Goal: Find specific page/section: Find specific page/section

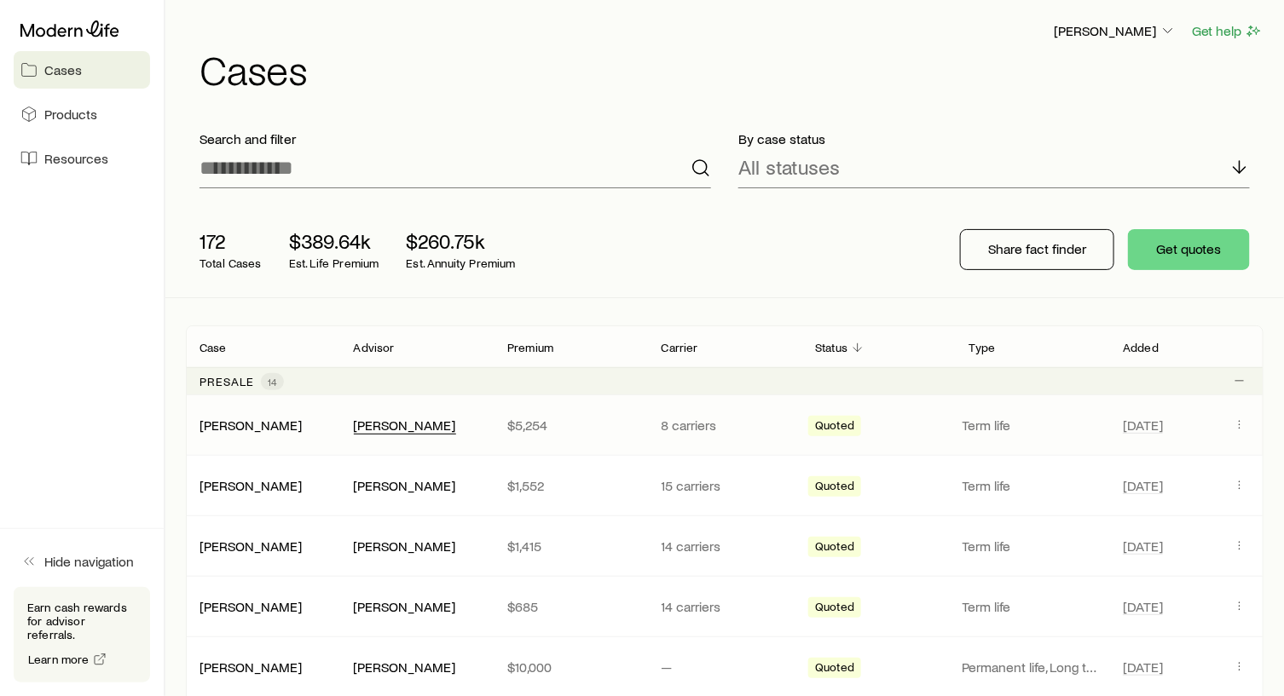
click at [403, 427] on div "[PERSON_NAME]" at bounding box center [405, 426] width 102 height 18
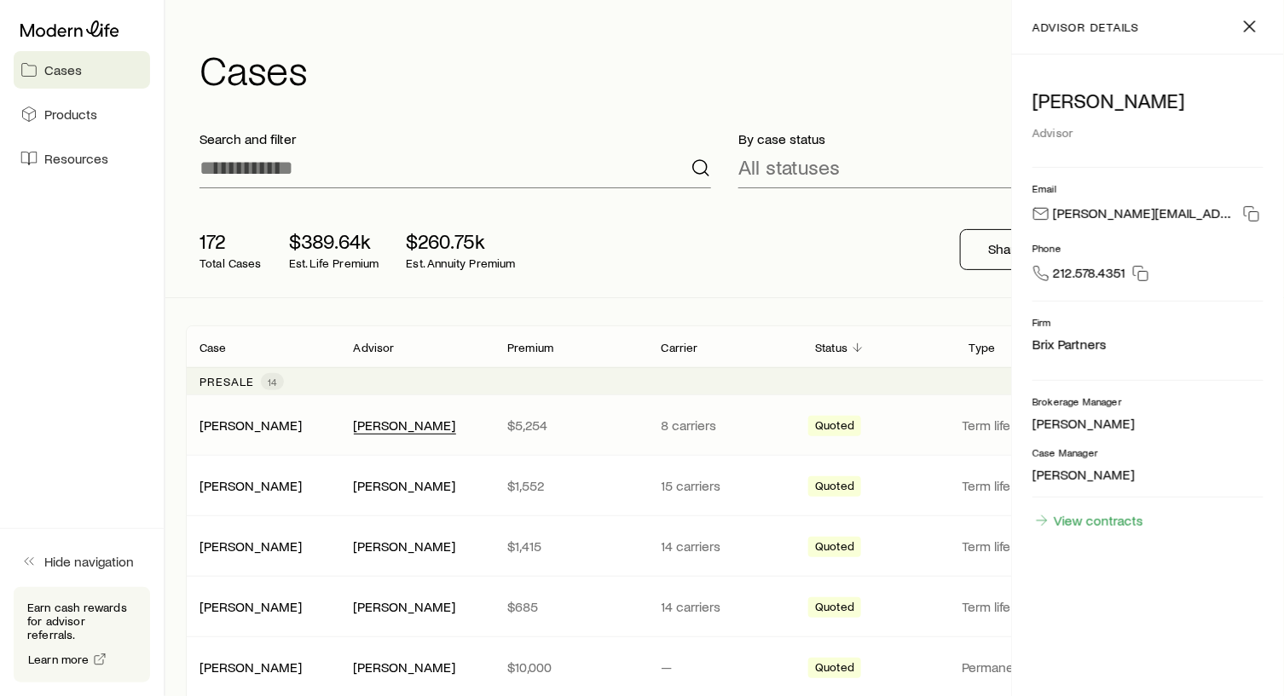
click at [403, 427] on div "[PERSON_NAME]" at bounding box center [405, 426] width 102 height 18
click at [391, 425] on div "[PERSON_NAME]" at bounding box center [405, 426] width 102 height 18
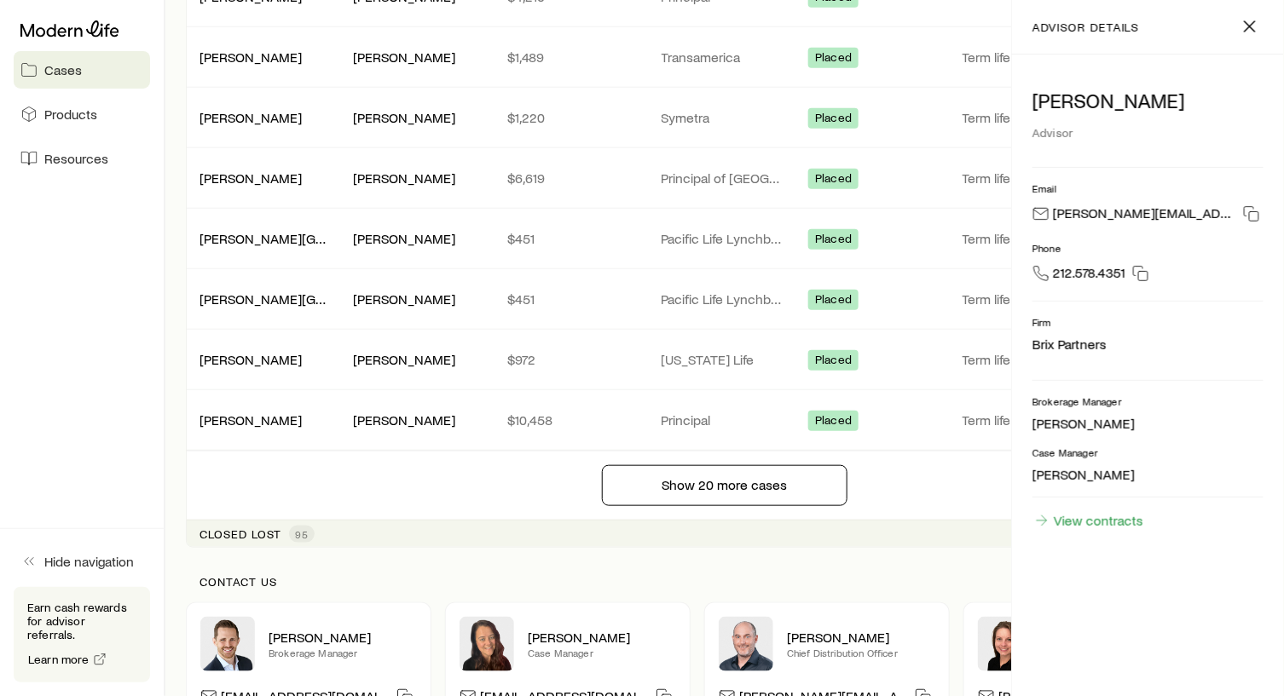
scroll to position [2812, 0]
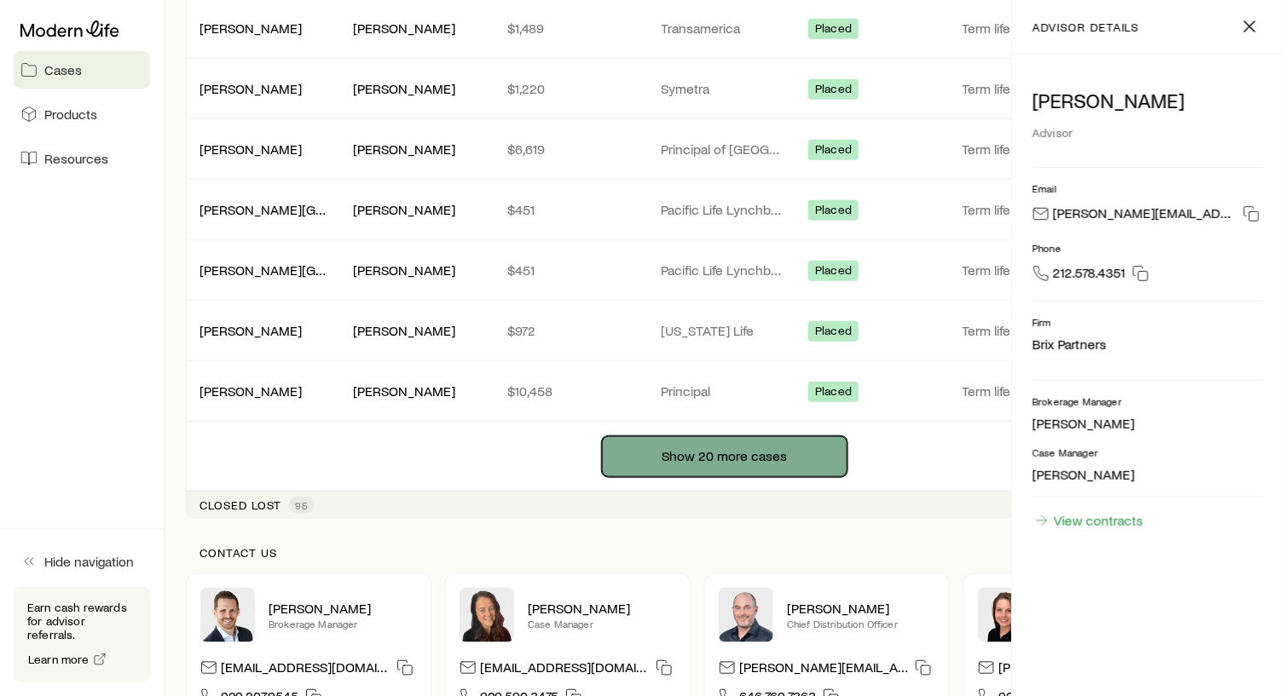
click at [681, 445] on button "Show 20 more cases" at bounding box center [724, 456] width 245 height 41
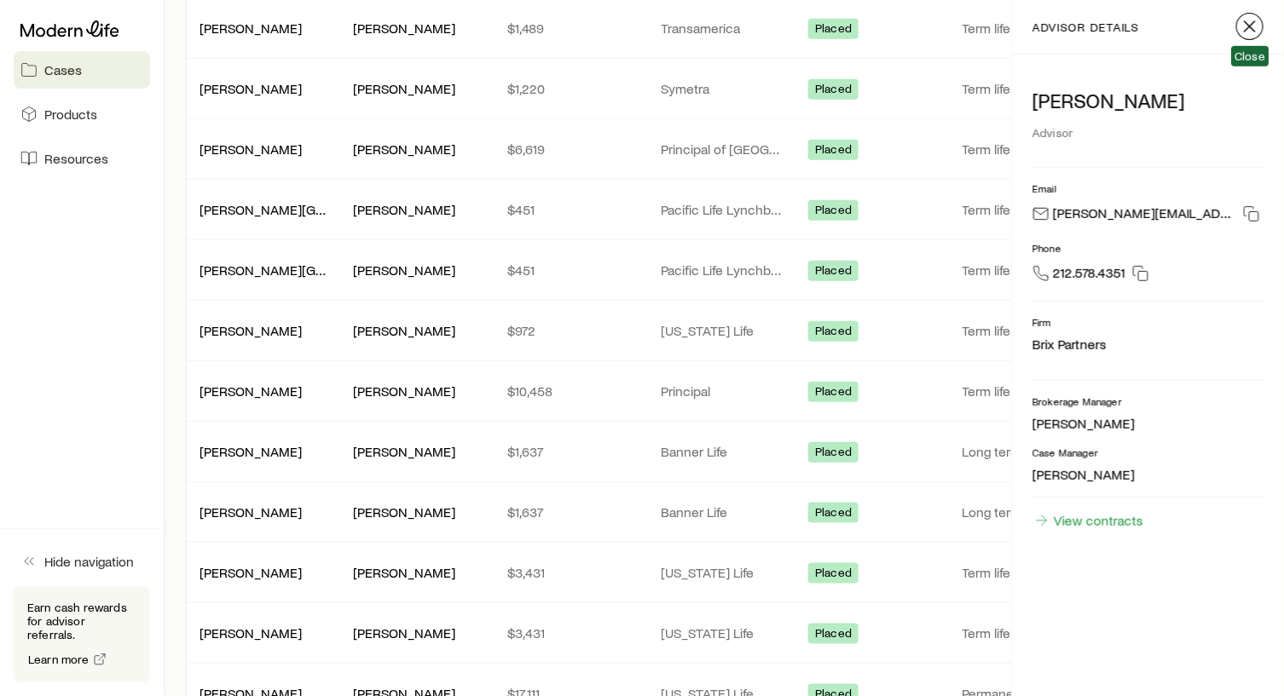
click at [1246, 28] on line "button" at bounding box center [1250, 26] width 10 height 10
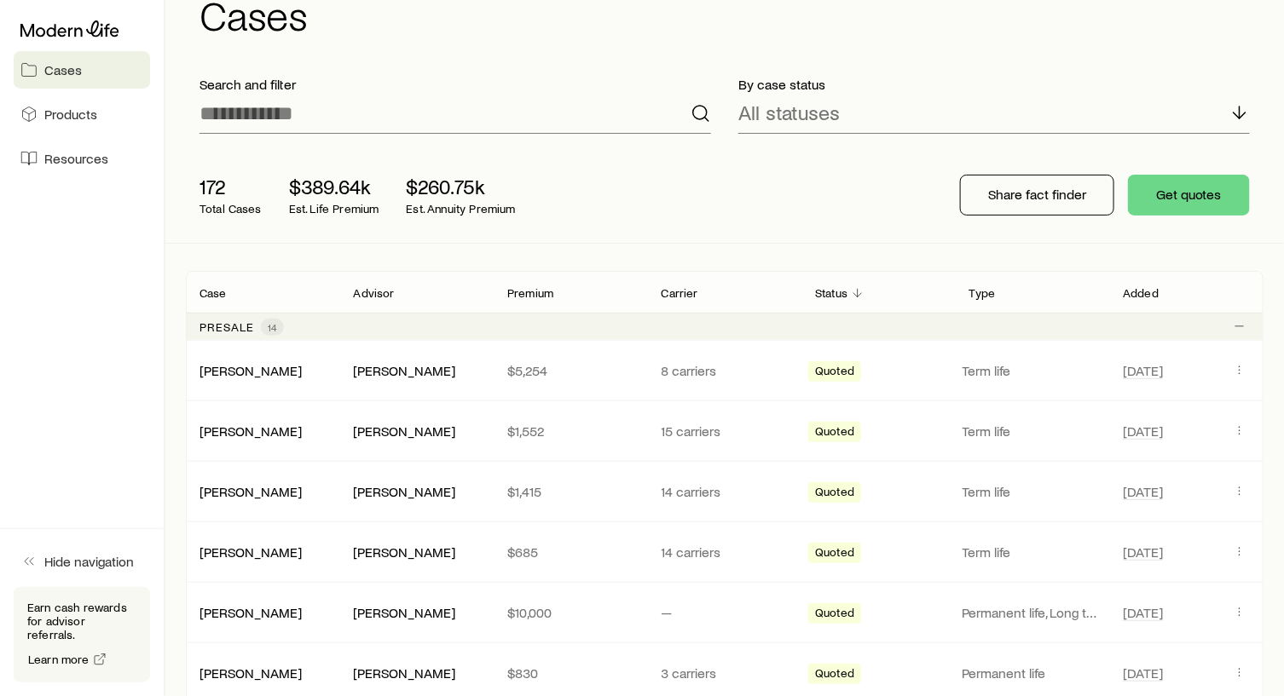
scroll to position [0, 0]
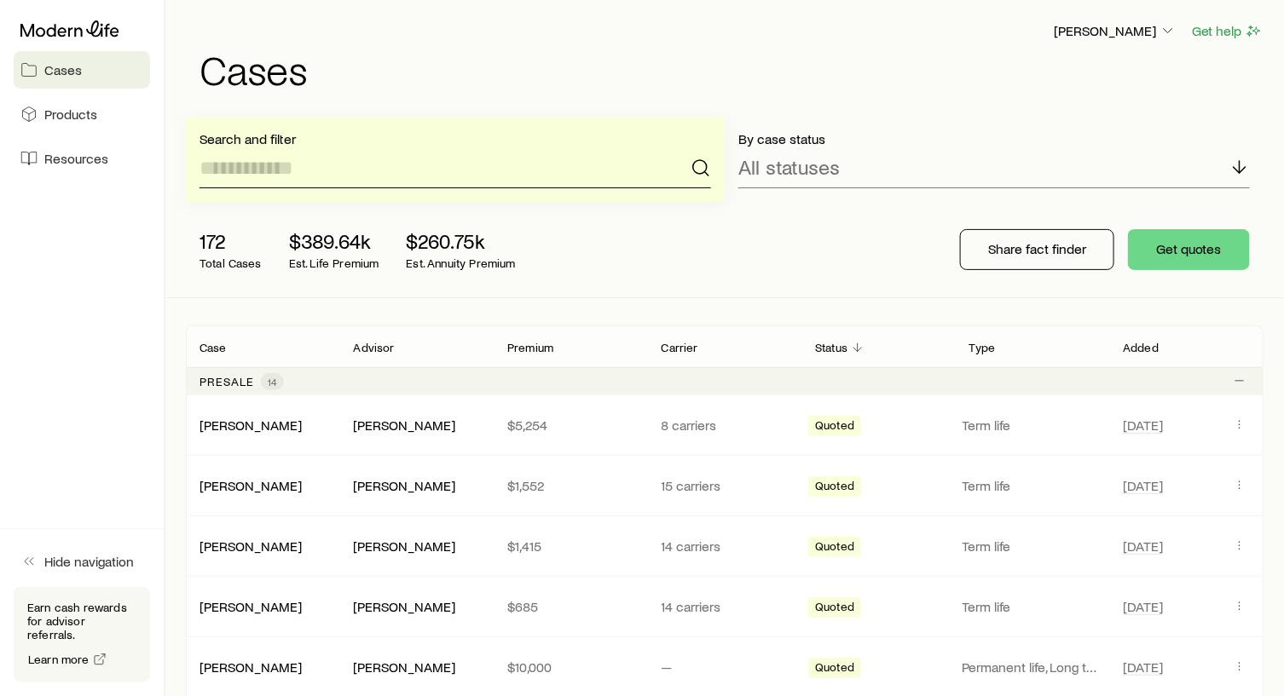
click at [256, 176] on input at bounding box center [454, 167] width 511 height 41
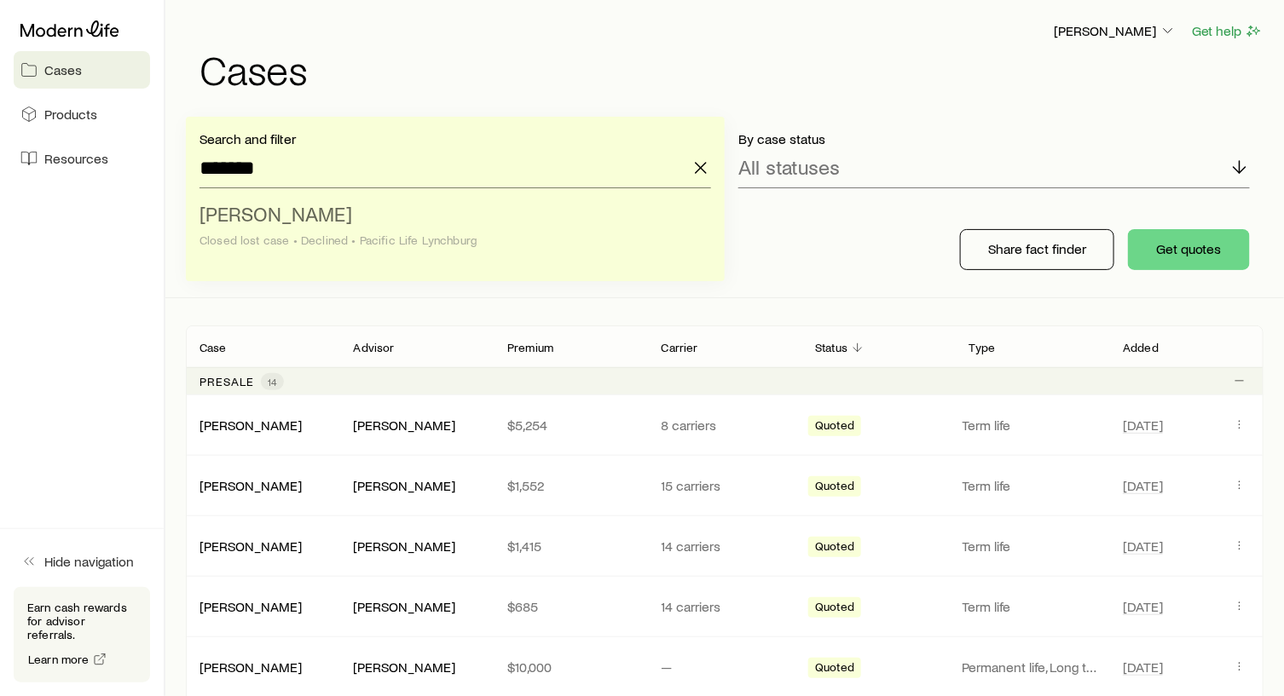
click at [282, 208] on span "Dorfman, Justin" at bounding box center [275, 213] width 153 height 25
type input "**********"
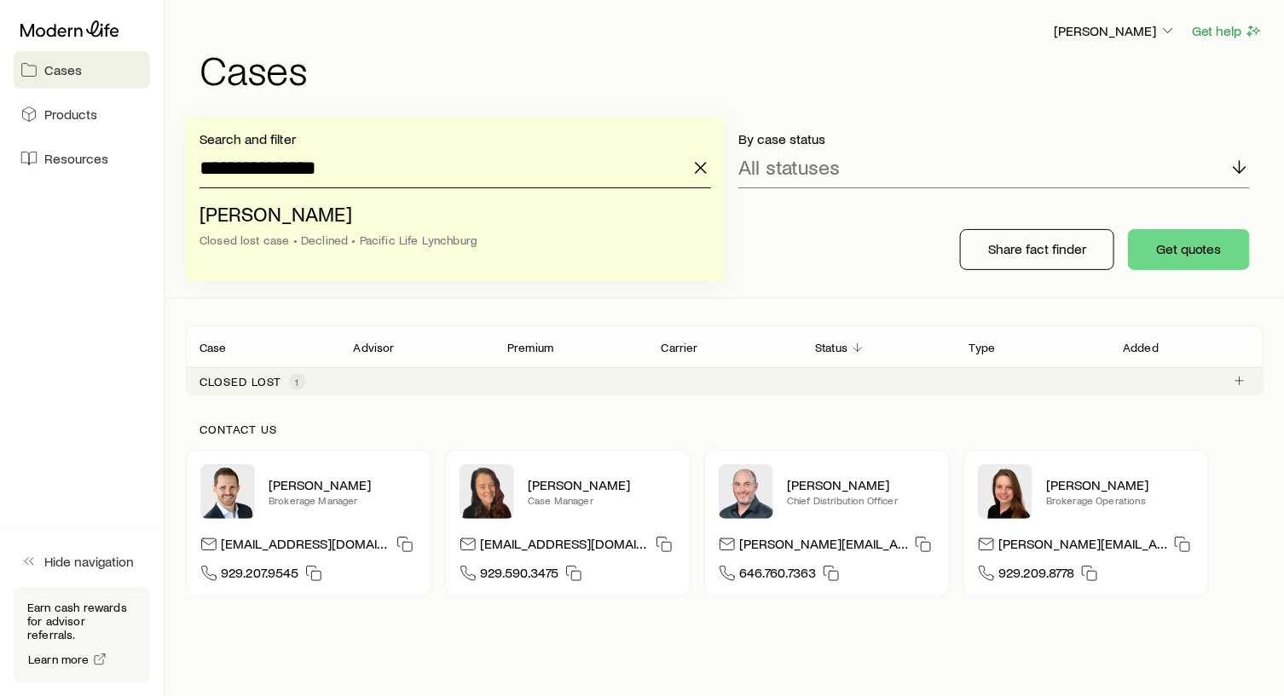
click at [248, 171] on input "**********" at bounding box center [454, 167] width 511 height 41
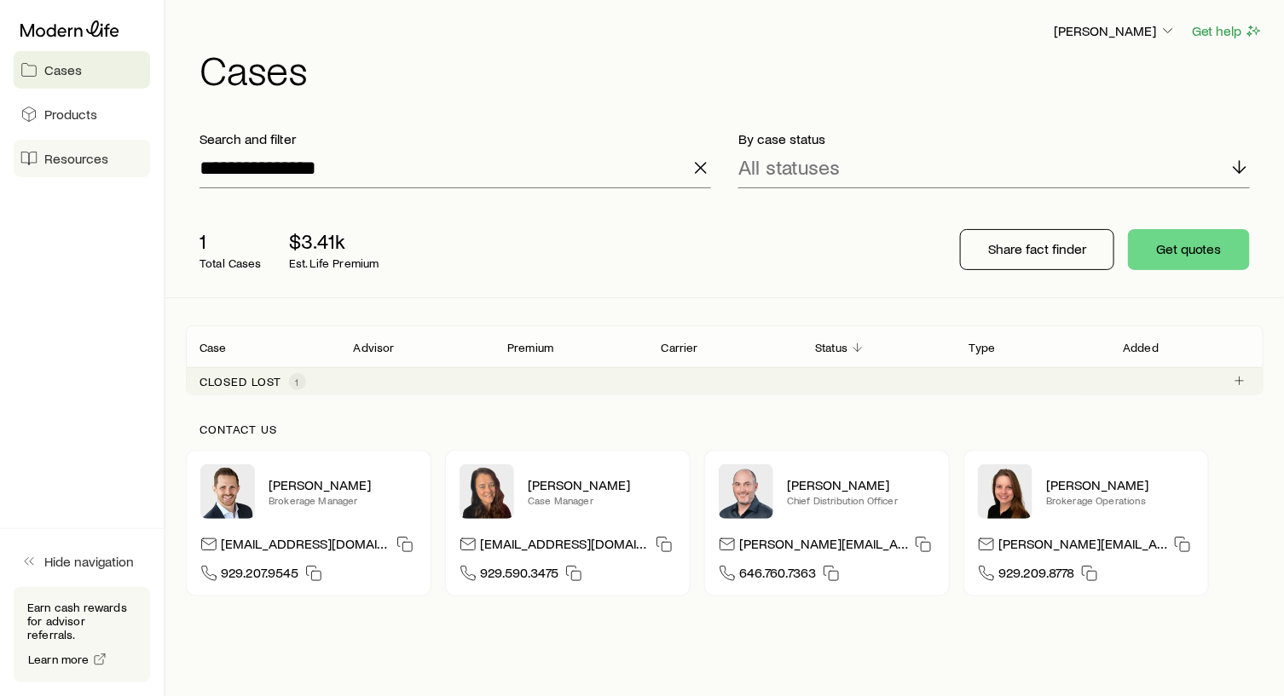
click at [72, 158] on span "Resources" at bounding box center [76, 158] width 64 height 17
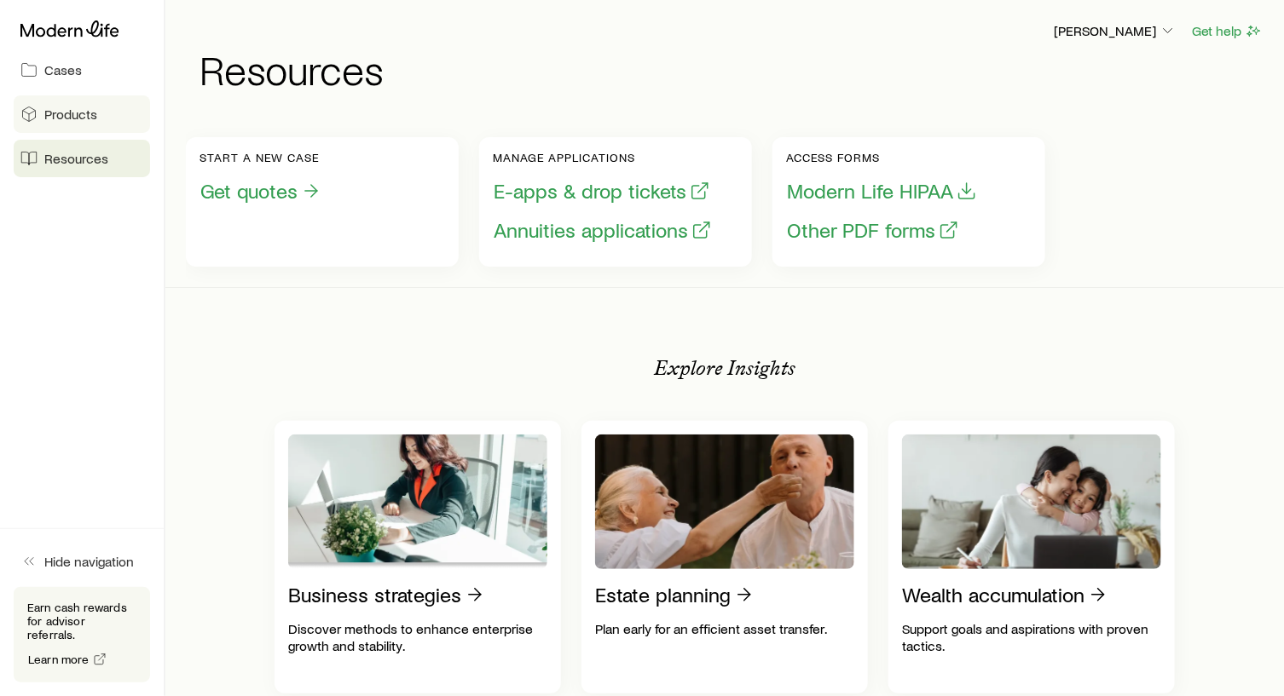
click at [72, 117] on span "Products" at bounding box center [70, 114] width 53 height 17
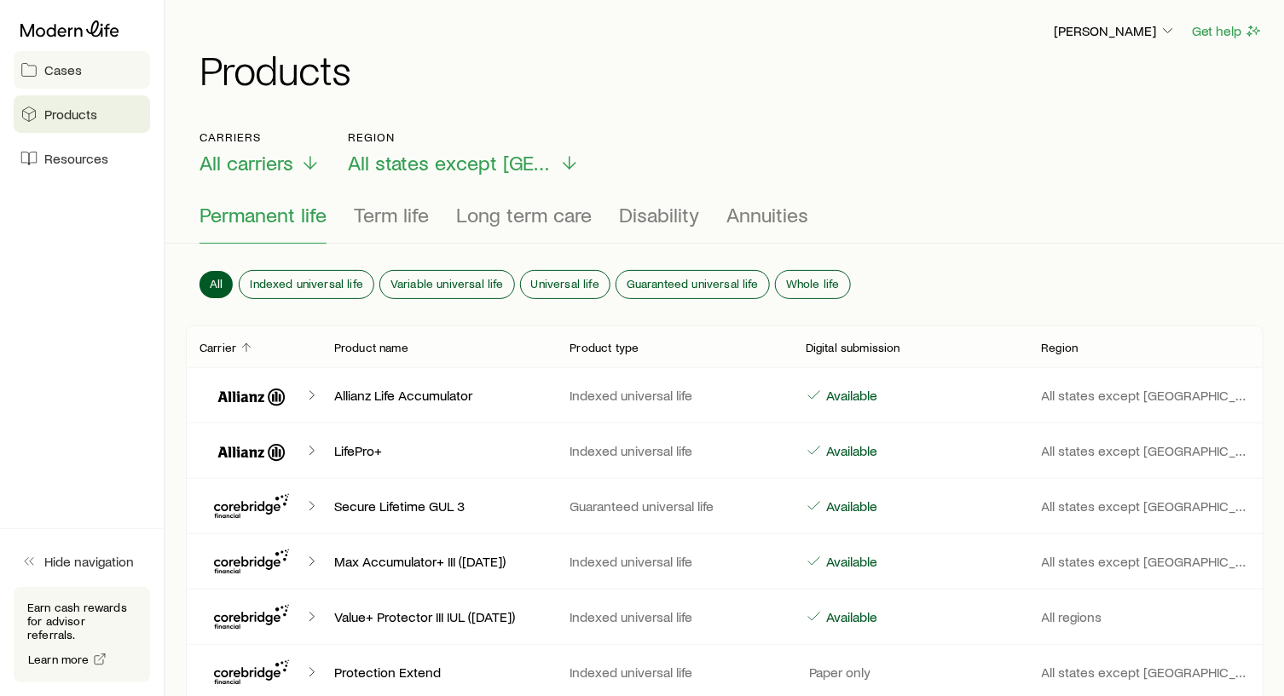
click at [71, 69] on span "Cases" at bounding box center [63, 69] width 38 height 17
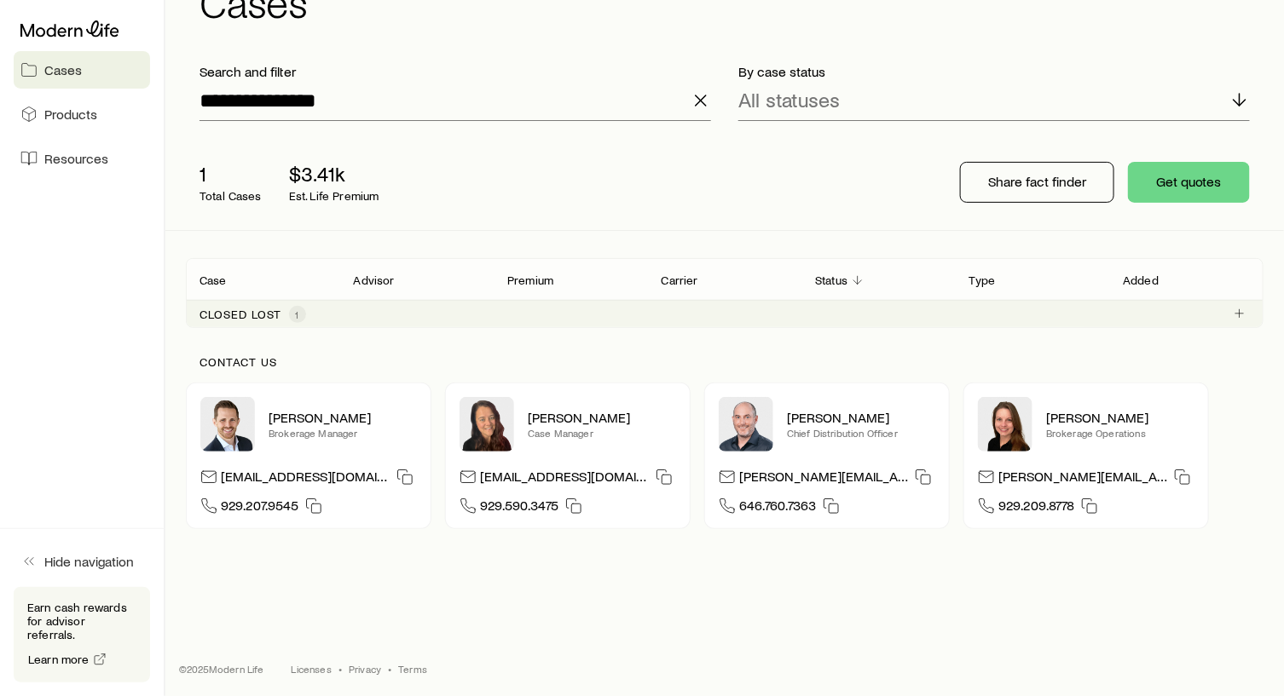
scroll to position [70, 0]
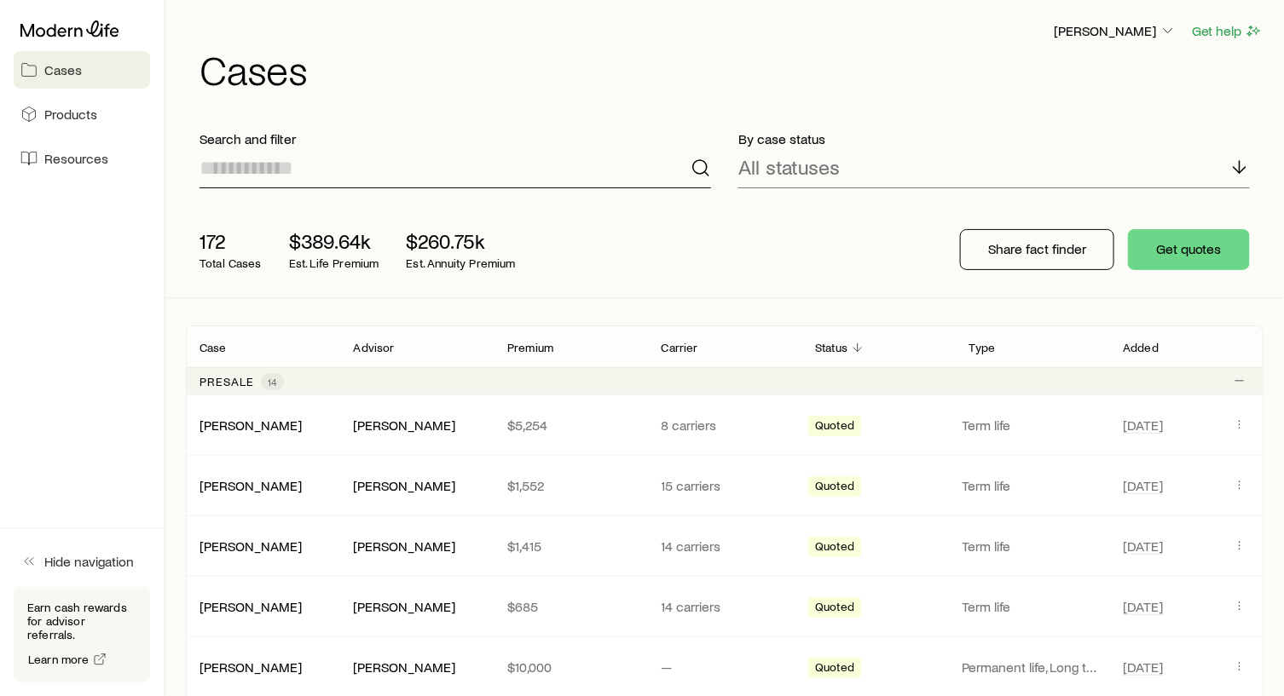
click at [241, 174] on input at bounding box center [454, 167] width 511 height 41
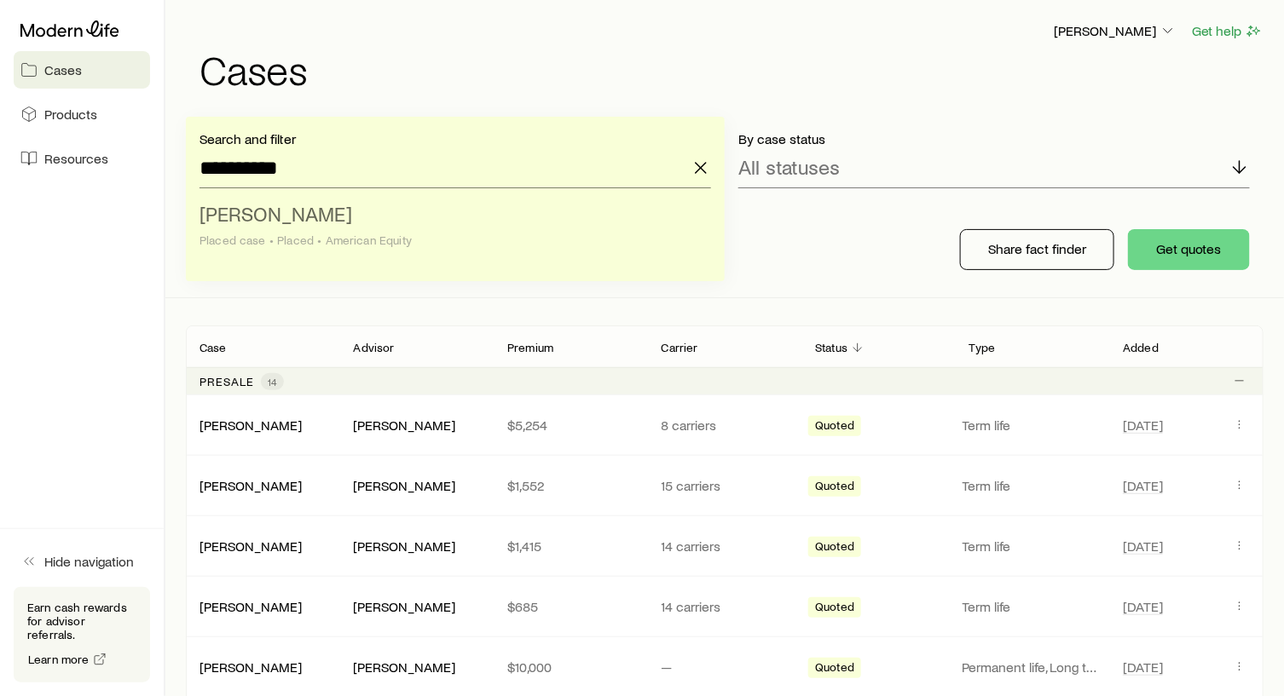
click at [259, 205] on span "[PERSON_NAME]" at bounding box center [275, 213] width 153 height 25
type input "**********"
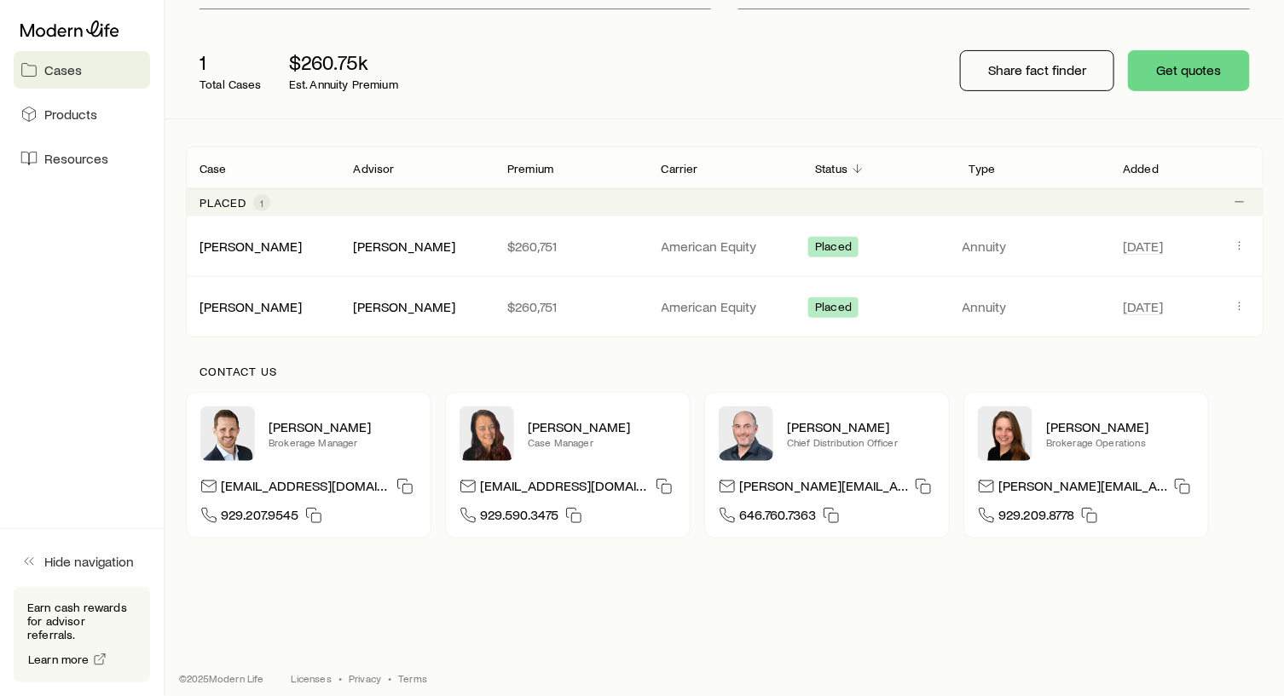
scroll to position [191, 0]
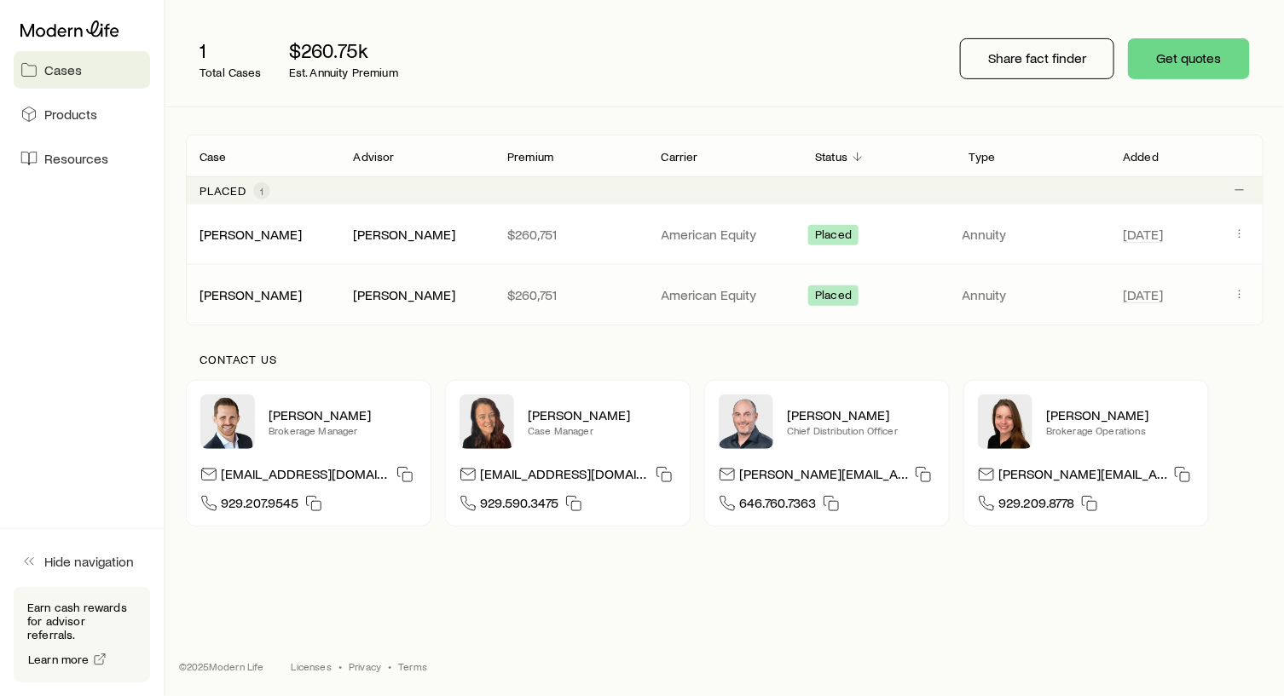
click at [691, 294] on p "American Equity" at bounding box center [724, 294] width 127 height 17
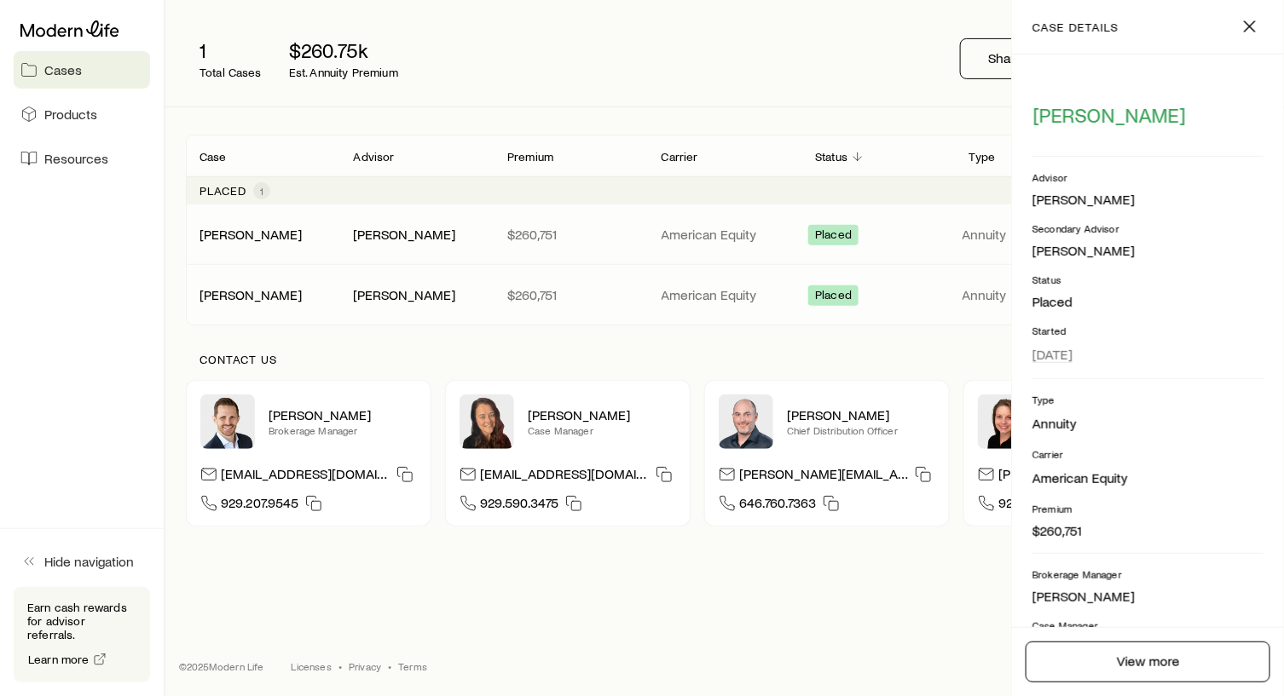
click at [582, 328] on div "Contact us Nick Weiler Brokerage Manager nick@modernlife.com 929.207.9545 Abby …" at bounding box center [724, 440] width 1077 height 228
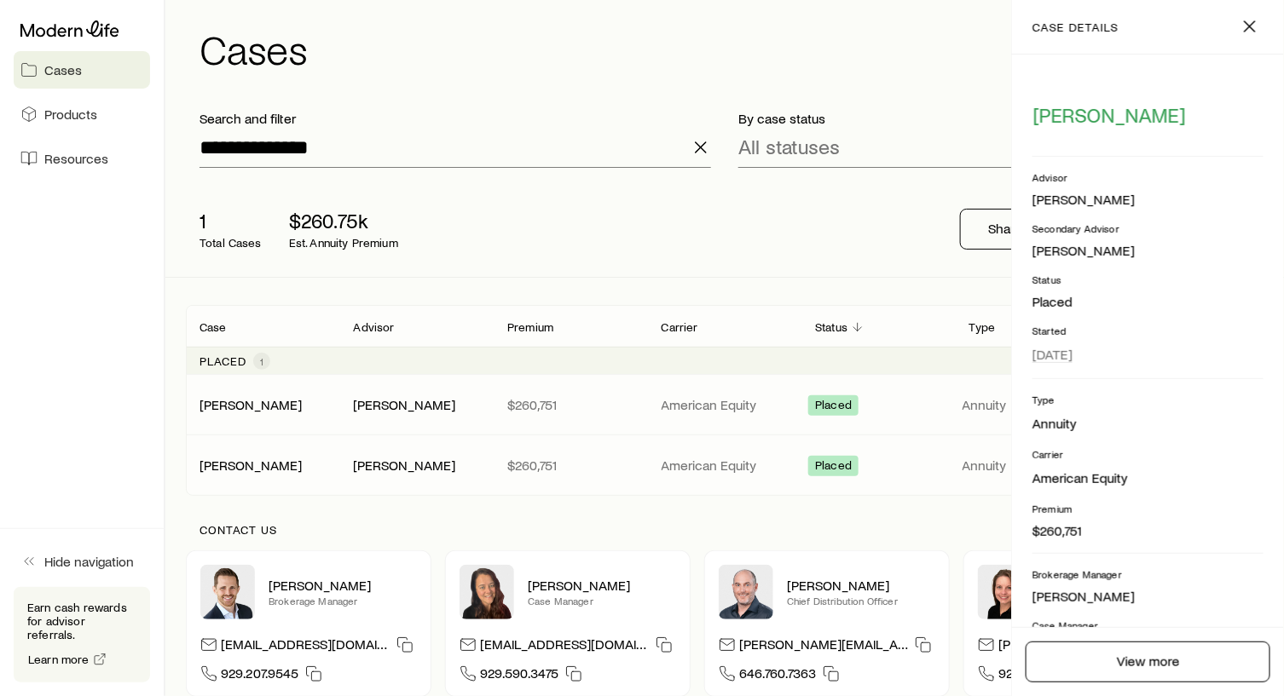
scroll to position [20, 0]
click at [501, 191] on div "1 Total Cases $260.75k Est. Annuity Premium Share fact finder Get quotes" at bounding box center [724, 229] width 1077 height 95
click at [246, 403] on link "[PERSON_NAME]" at bounding box center [251, 404] width 102 height 16
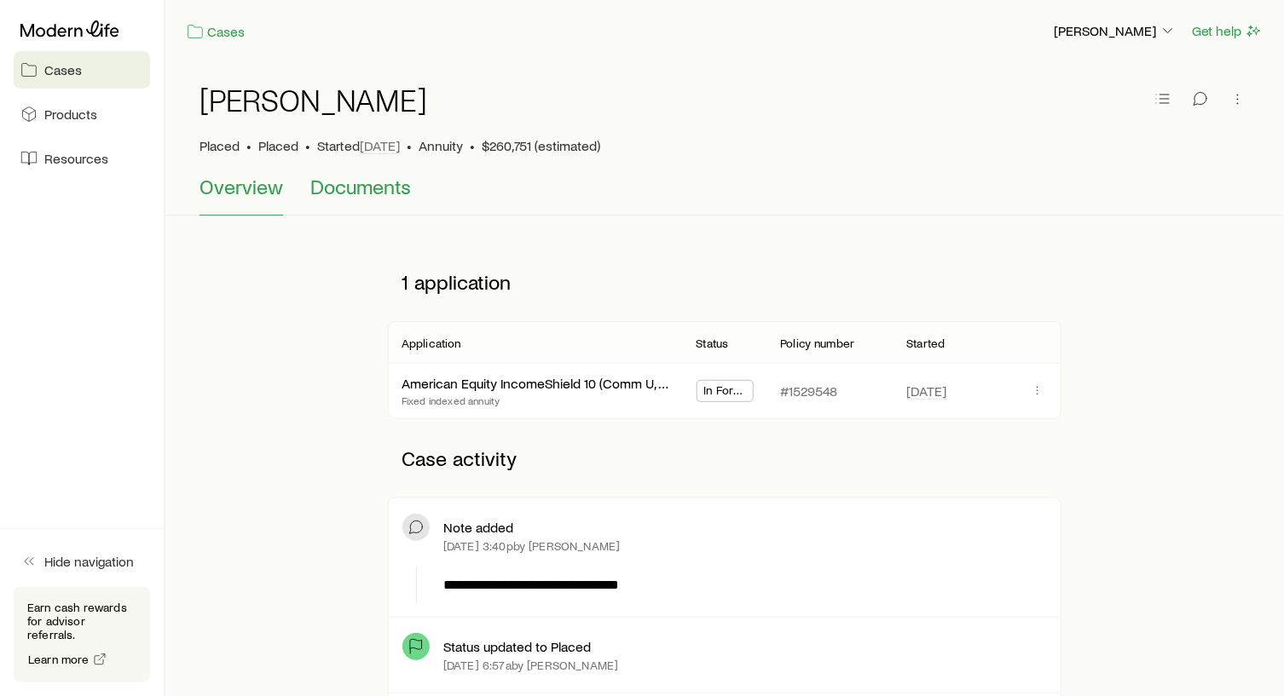
click at [362, 192] on span "Documents" at bounding box center [360, 187] width 101 height 24
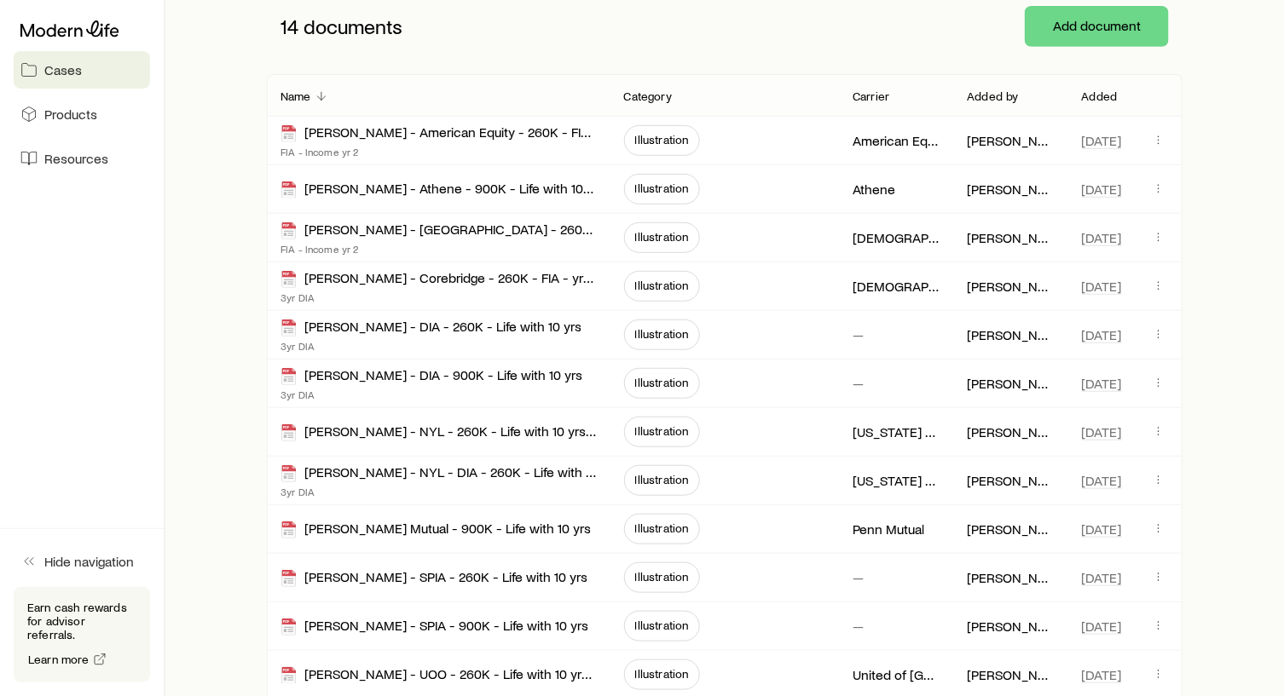
scroll to position [249, 0]
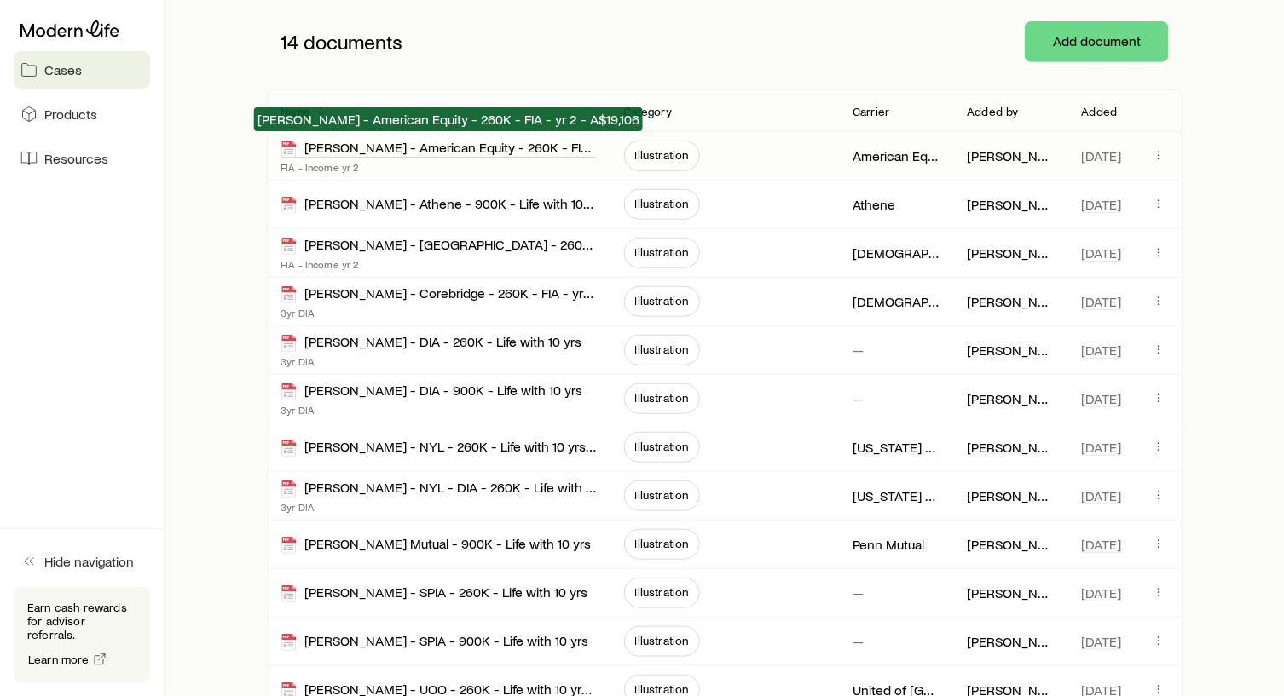
click at [436, 156] on div "Jay Sarcinella - American Equity - 260K - FIA - yr 2 - A$19,106" at bounding box center [438, 149] width 316 height 20
